Goal: Information Seeking & Learning: Learn about a topic

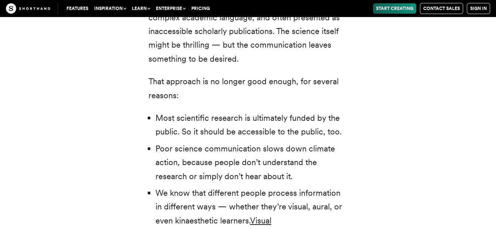
scroll to position [1516, 0]
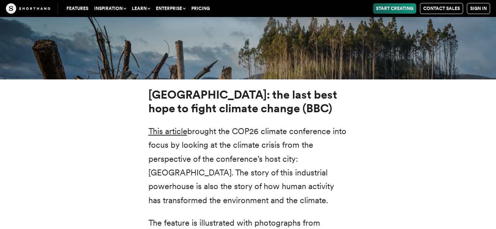
scroll to position [2580, 0]
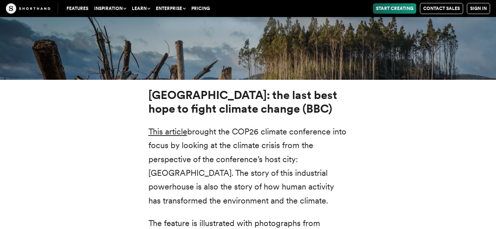
click at [247, 130] on p "This article brought the COP26 climate conference into focus by looking at the …" at bounding box center [249, 166] width 200 height 83
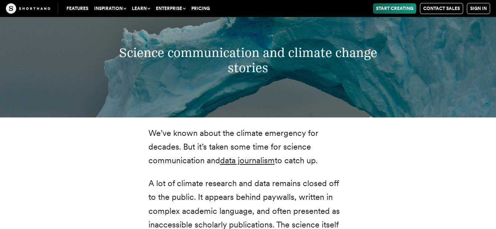
scroll to position [1321, 0]
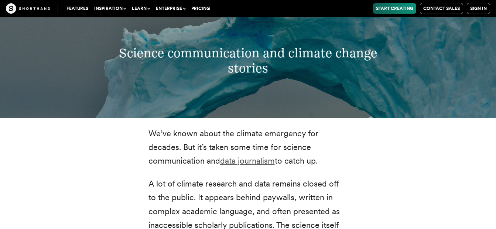
click at [247, 158] on link "data journalism" at bounding box center [247, 161] width 55 height 10
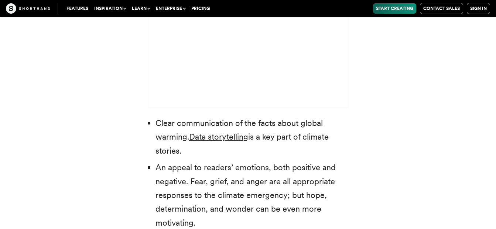
scroll to position [2126, 0]
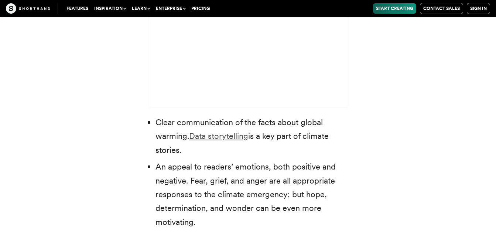
click at [220, 131] on link "Data storytelling" at bounding box center [218, 136] width 59 height 10
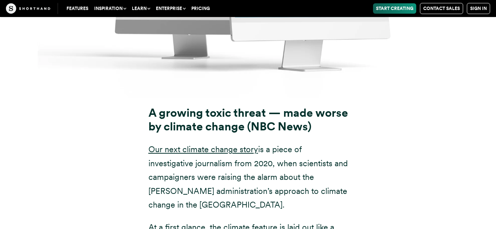
scroll to position [5584, 0]
click at [185, 144] on link "Our next climate change story" at bounding box center [204, 149] width 110 height 10
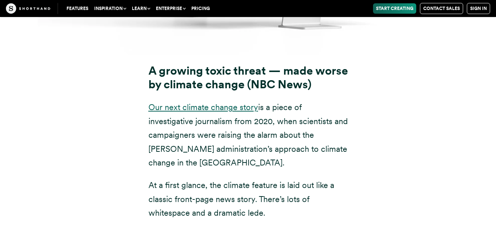
scroll to position [5625, 0]
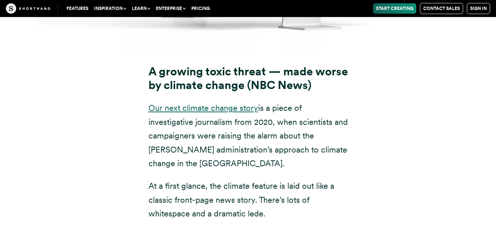
click at [254, 103] on link "Our next climate change story" at bounding box center [204, 108] width 110 height 10
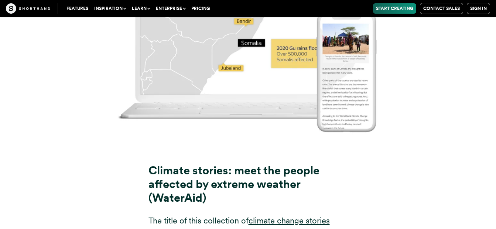
scroll to position [4775, 0]
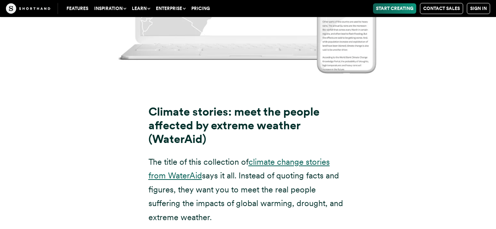
scroll to position [4846, 0]
click at [282, 157] on link "climate change stories from WaterAid" at bounding box center [239, 168] width 181 height 23
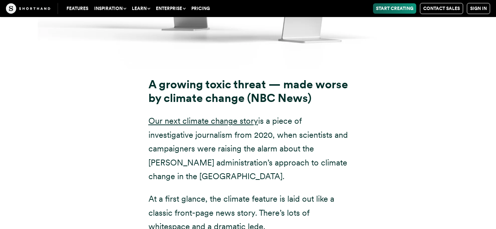
scroll to position [5611, 0]
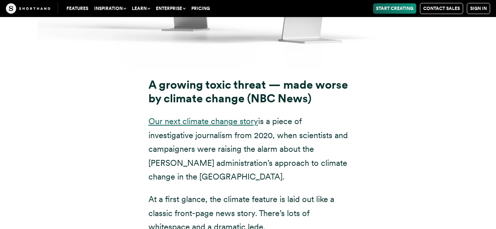
click at [232, 116] on link "Our next climate change story" at bounding box center [204, 121] width 110 height 10
